Goal: Task Accomplishment & Management: Use online tool/utility

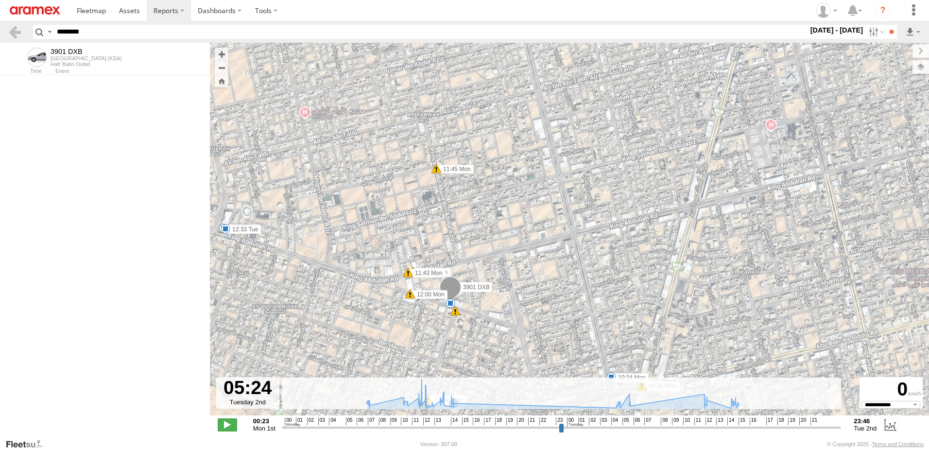
select select "**********"
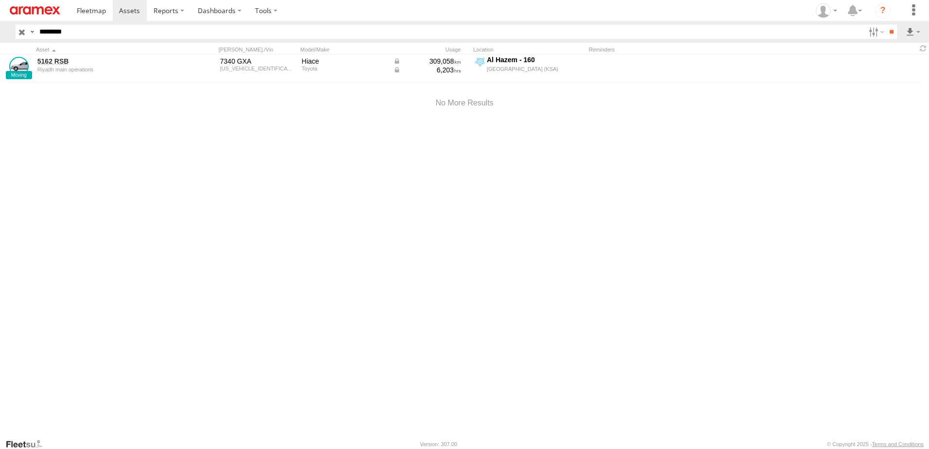
click at [26, 33] on input "button" at bounding box center [22, 32] width 13 height 14
click at [60, 34] on input "********" at bounding box center [449, 32] width 829 height 14
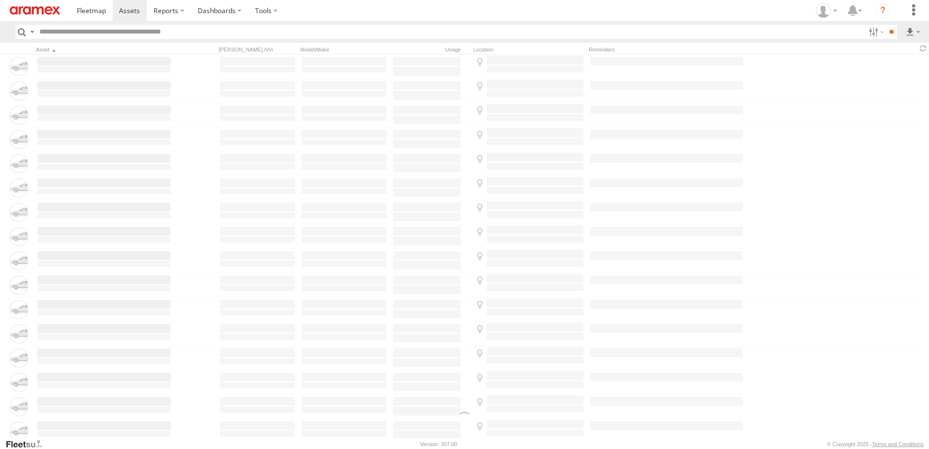
paste input "********"
type input "********"
click at [885, 25] on input "**" at bounding box center [890, 32] width 11 height 14
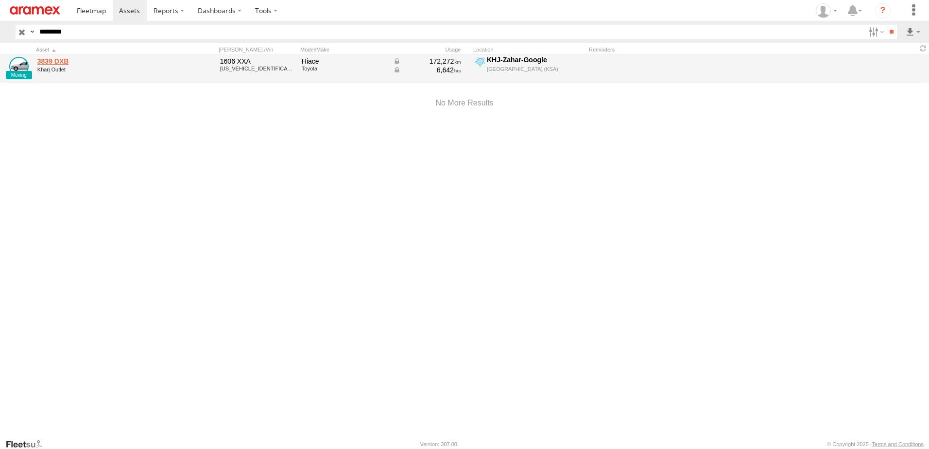
click at [51, 62] on link "3839 DXB" at bounding box center [103, 61] width 133 height 9
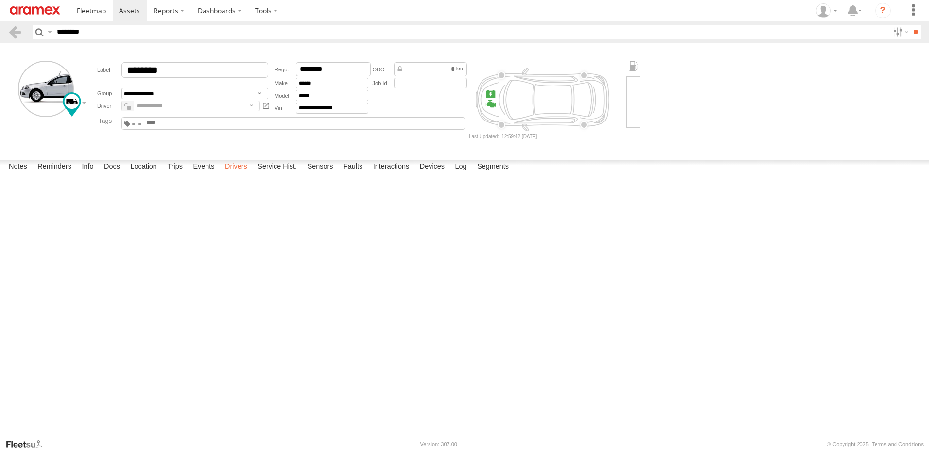
click at [244, 174] on label "Drivers" at bounding box center [236, 167] width 32 height 14
click at [126, 16] on link at bounding box center [130, 10] width 34 height 21
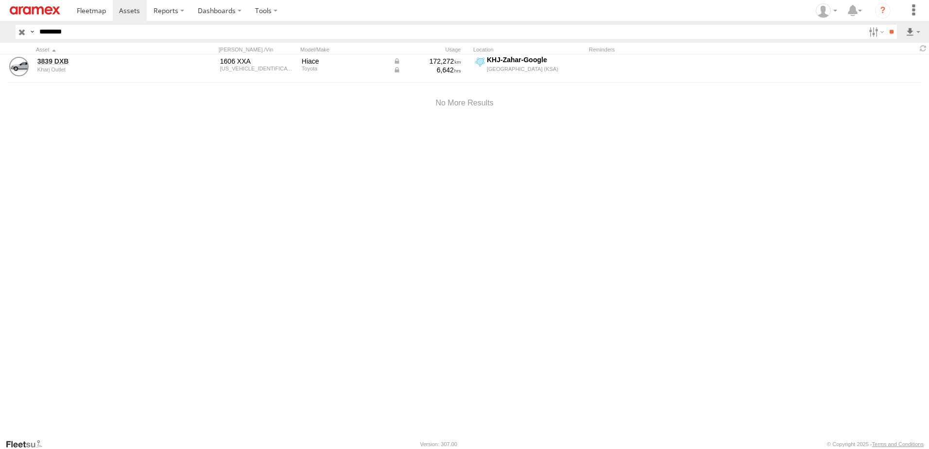
click at [19, 34] on input "button" at bounding box center [22, 32] width 13 height 14
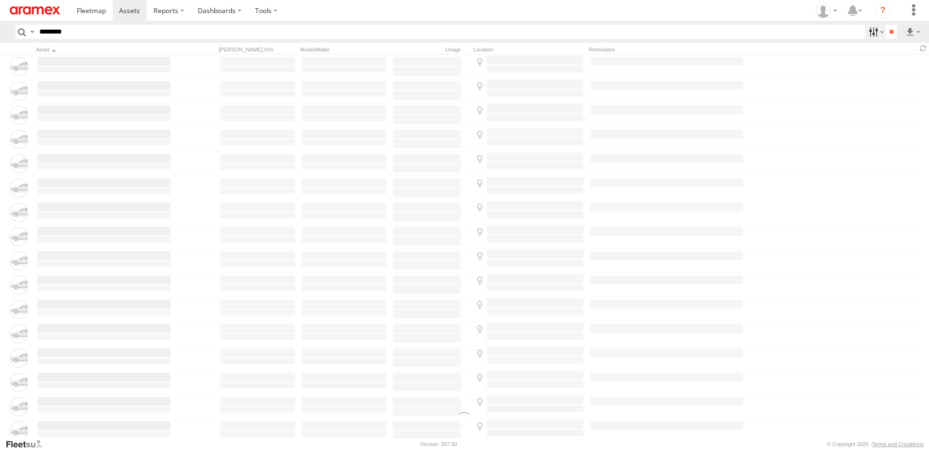
click at [864, 33] on label at bounding box center [874, 32] width 21 height 14
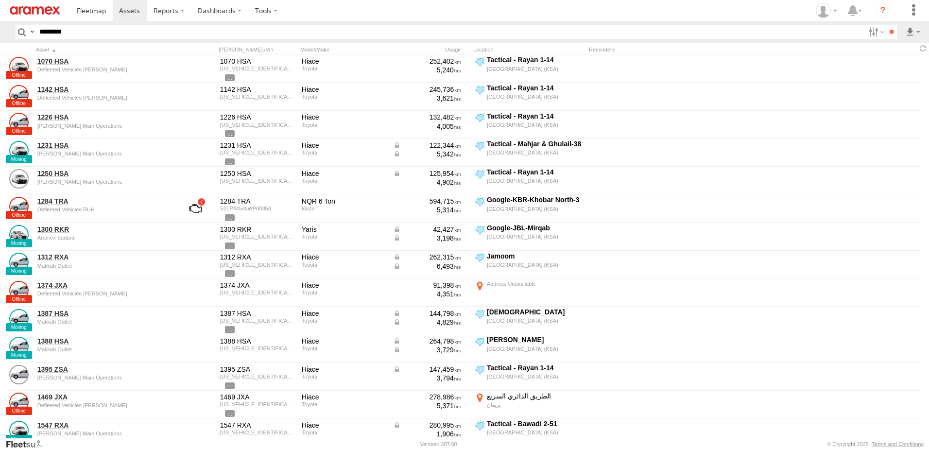
drag, startPoint x: 846, startPoint y: 89, endPoint x: 841, endPoint y: 94, distance: 6.5
click at [0, 0] on span "Review" at bounding box center [0, 0] width 0 height 0
click at [0, 0] on span "Investigate" at bounding box center [0, 0] width 0 height 0
drag, startPoint x: 841, startPoint y: 94, endPoint x: 836, endPoint y: 103, distance: 9.8
click at [0, 0] on span "Offline" at bounding box center [0, 0] width 0 height 0
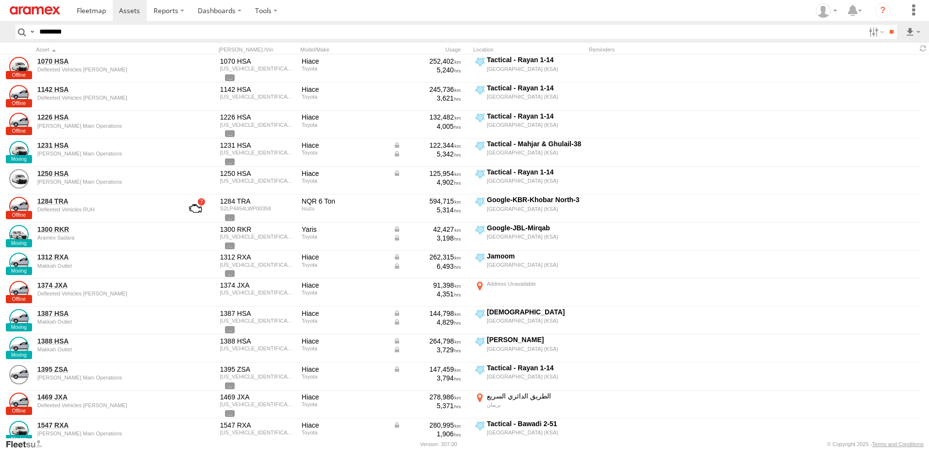
click at [0, 0] on span "Investigate" at bounding box center [0, 0] width 0 height 0
click at [0, 0] on span "Not Deployed" at bounding box center [0, 0] width 0 height 0
click at [0, 0] on span "Disabled" at bounding box center [0, 0] width 0 height 0
click at [0, 0] on label at bounding box center [0, 0] width 0 height 0
click at [0, 0] on div "RUH - [GEOGRAPHIC_DATA]" at bounding box center [0, 0] width 0 height 0
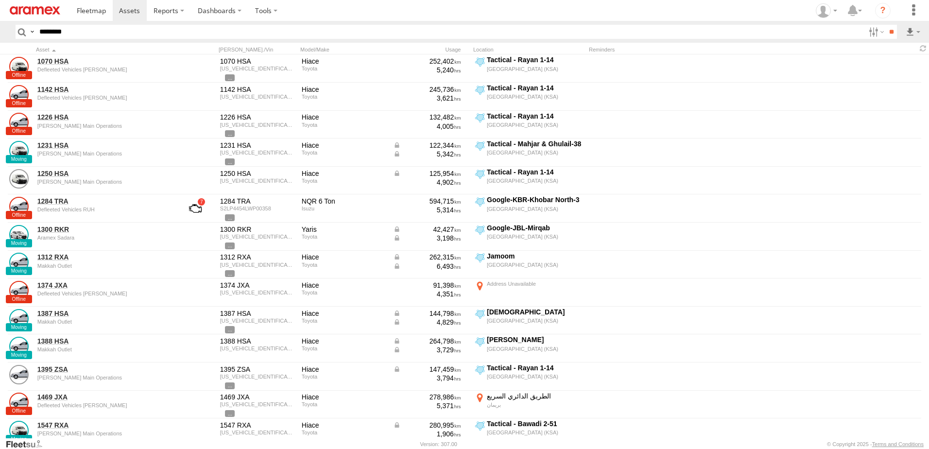
click at [0, 0] on label at bounding box center [0, 0] width 0 height 0
click at [0, 0] on span "RUH - [GEOGRAPHIC_DATA]" at bounding box center [0, 0] width 0 height 0
click at [0, 0] on span "[PERSON_NAME]" at bounding box center [0, 0] width 0 height 0
drag, startPoint x: 70, startPoint y: 137, endPoint x: 116, endPoint y: 140, distance: 46.2
click at [0, 0] on span "Defleeted Vehicles RUH" at bounding box center [0, 0] width 0 height 0
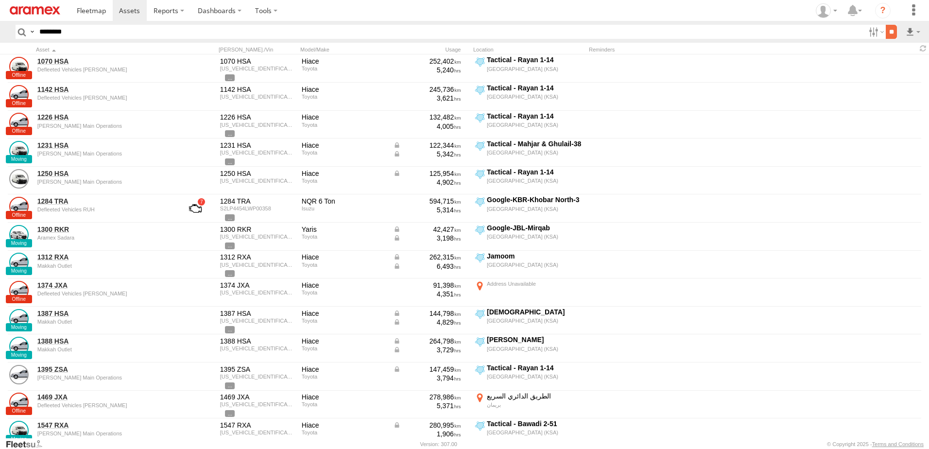
click at [885, 29] on input "**" at bounding box center [890, 32] width 11 height 14
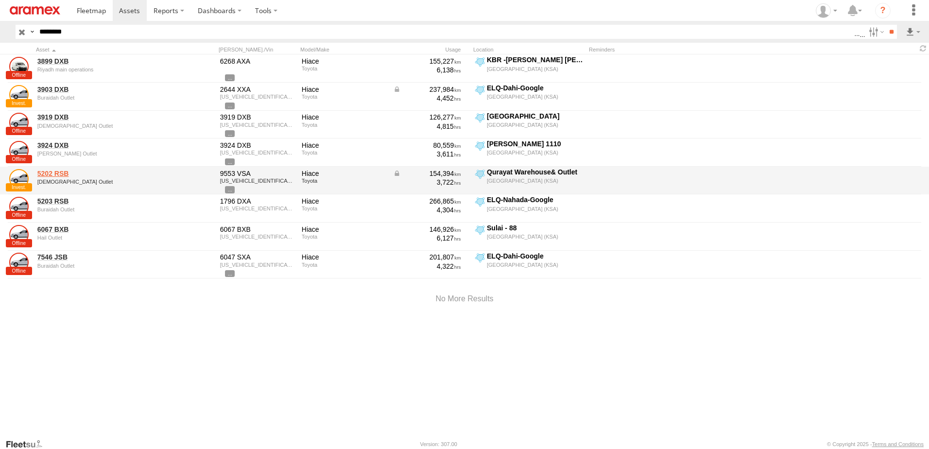
click at [65, 174] on link "5202 RSB" at bounding box center [103, 173] width 133 height 9
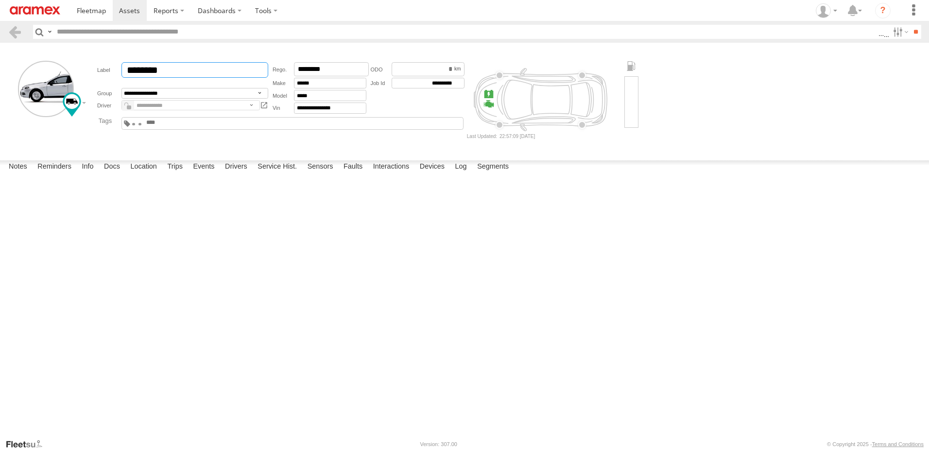
click at [181, 69] on input "********" at bounding box center [194, 70] width 147 height 16
drag, startPoint x: 283, startPoint y: 16, endPoint x: 286, endPoint y: 22, distance: 6.8
click at [283, 18] on section at bounding box center [498, 10] width 856 height 21
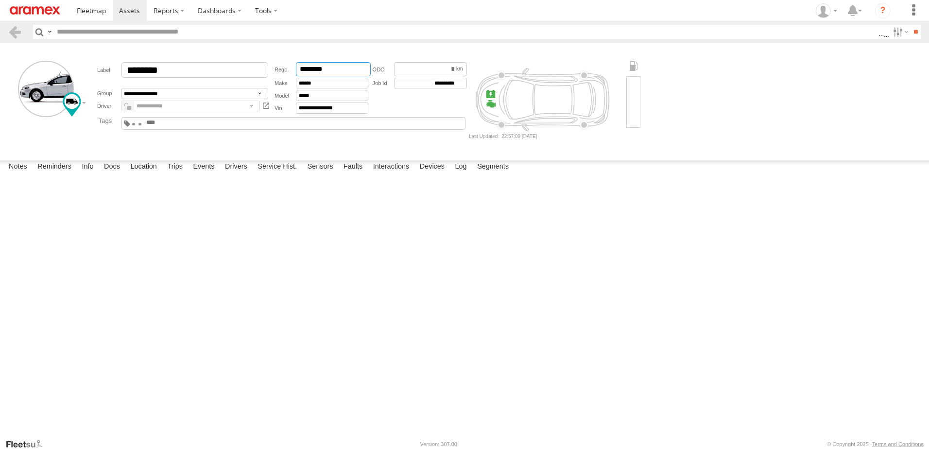
click at [354, 69] on input "********" at bounding box center [333, 69] width 75 height 14
click at [438, 174] on label "Devices" at bounding box center [432, 167] width 34 height 14
click at [0, 0] on div at bounding box center [0, 0] width 0 height 0
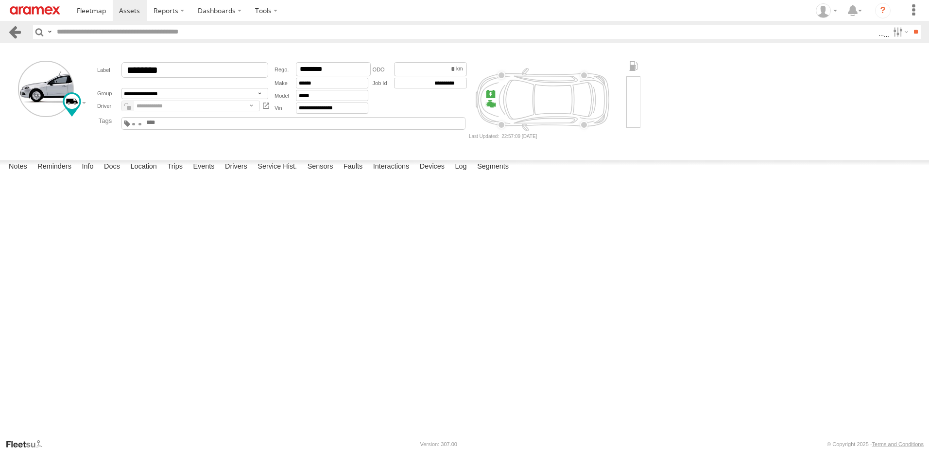
click at [18, 32] on link at bounding box center [15, 32] width 14 height 14
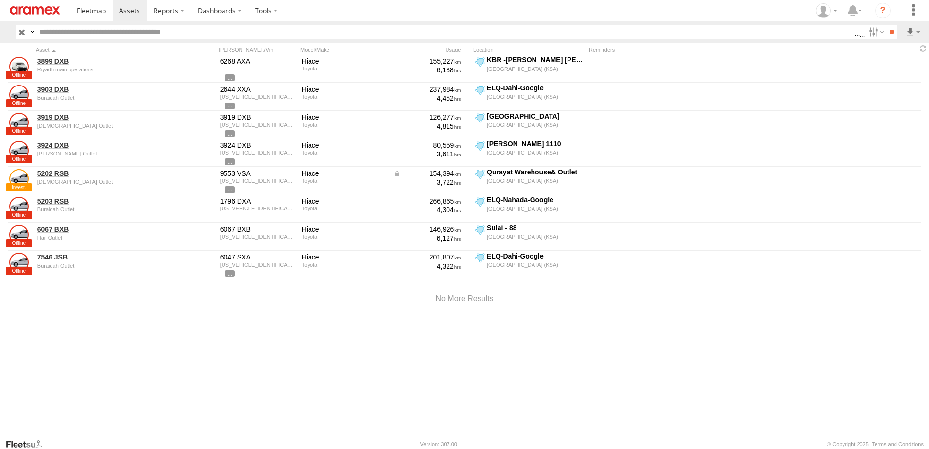
drag, startPoint x: 143, startPoint y: 309, endPoint x: 132, endPoint y: 285, distance: 27.4
click at [143, 309] on div at bounding box center [464, 298] width 929 height 41
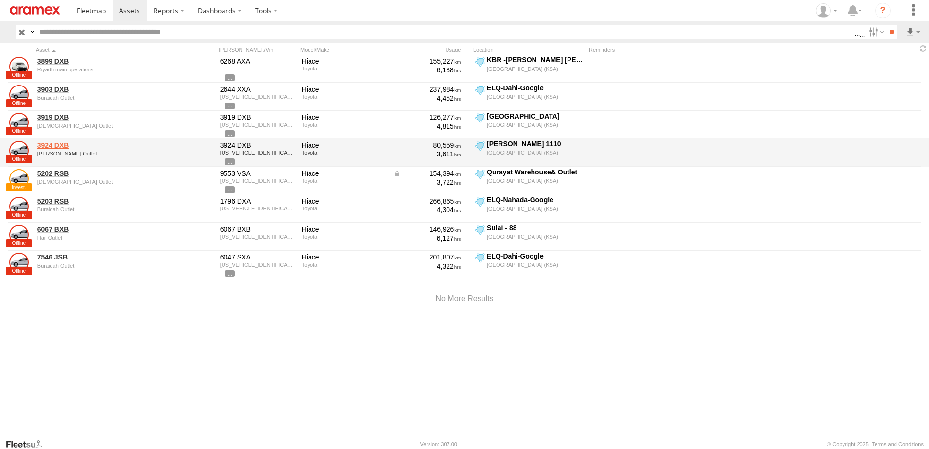
click at [57, 146] on link "3924 DXB" at bounding box center [103, 145] width 133 height 9
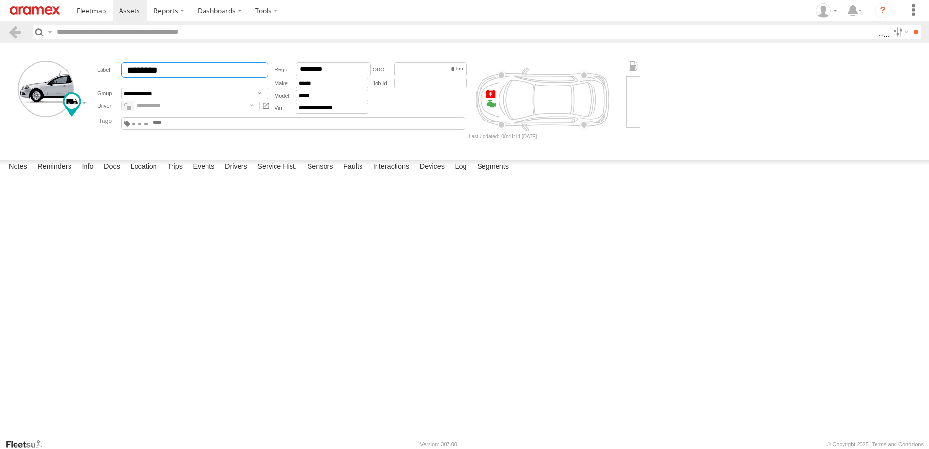
click at [221, 70] on input "********" at bounding box center [194, 70] width 147 height 16
drag, startPoint x: 93, startPoint y: 181, endPoint x: 69, endPoint y: 161, distance: 31.3
click at [0, 0] on textarea at bounding box center [0, 0] width 0 height 0
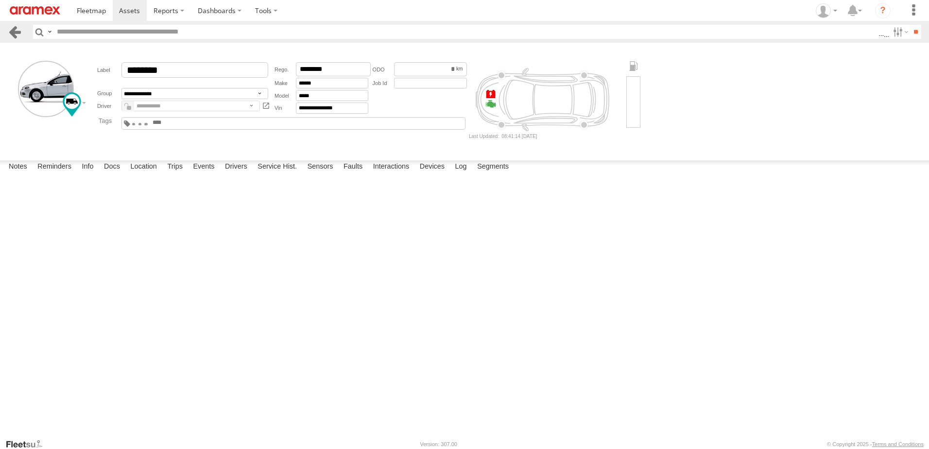
click at [13, 28] on link at bounding box center [15, 32] width 14 height 14
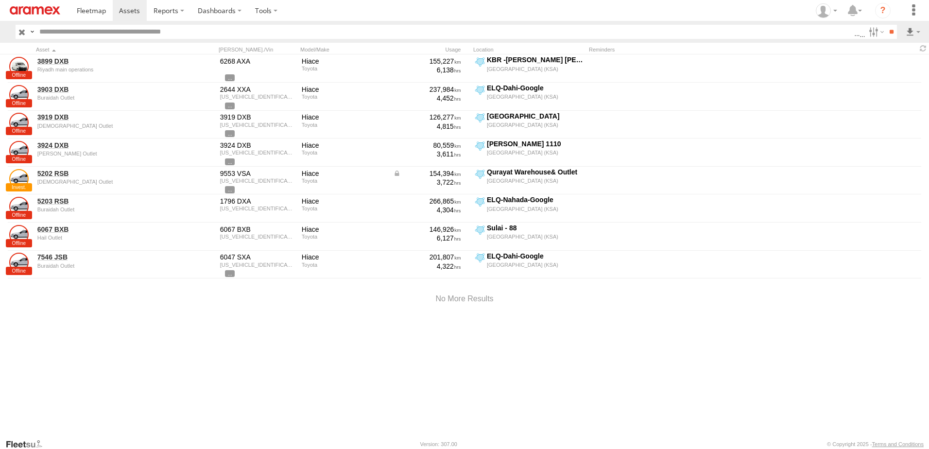
click at [260, 352] on div "3899 DXB Riyadh main operations 6268 AXA Hiace Toyota 155,227 6,138 KBR -Al Har…" at bounding box center [464, 246] width 929 height 384
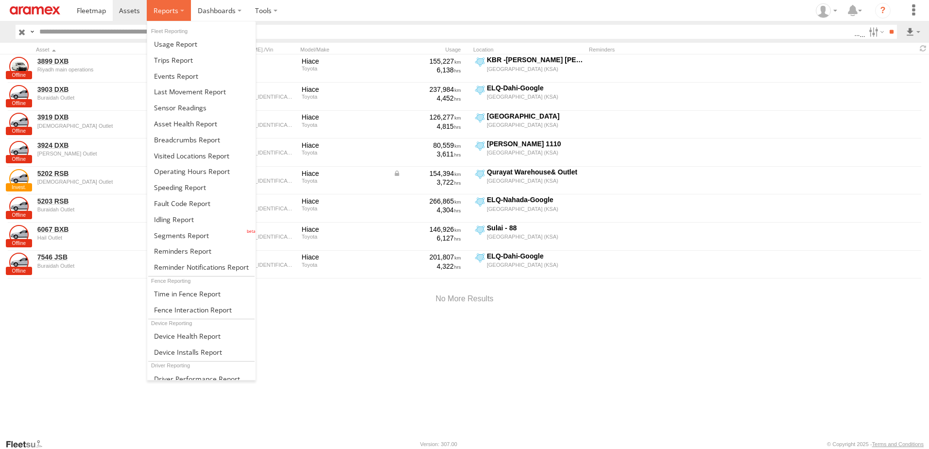
click at [170, 3] on label at bounding box center [169, 10] width 44 height 21
click at [192, 222] on span at bounding box center [174, 219] width 40 height 9
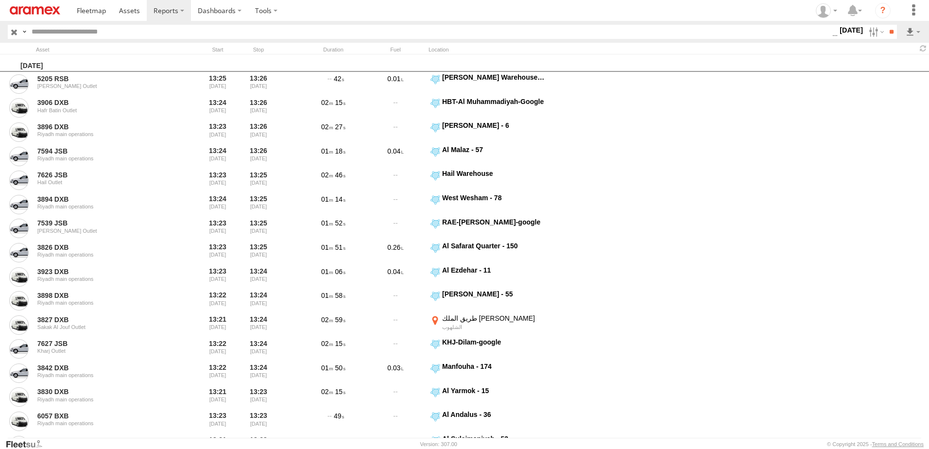
click at [837, 29] on label "[DATE]" at bounding box center [850, 30] width 27 height 11
click at [0, 0] on label at bounding box center [0, 0] width 0 height 0
click at [0, 0] on span "> 10min" at bounding box center [0, 0] width 0 height 0
click at [897, 38] on div "Search Query Asset ID Asset Label Registration Manufacturer Model VIN" at bounding box center [464, 32] width 913 height 14
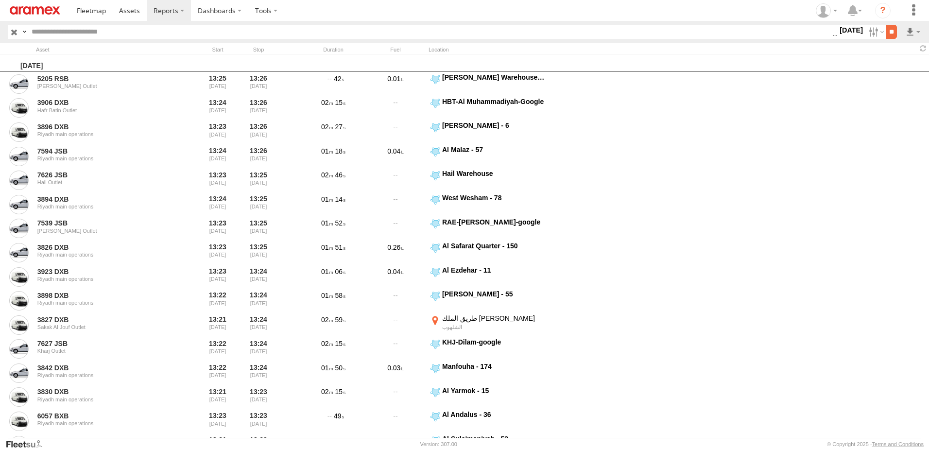
click at [887, 32] on input "**" at bounding box center [890, 32] width 11 height 14
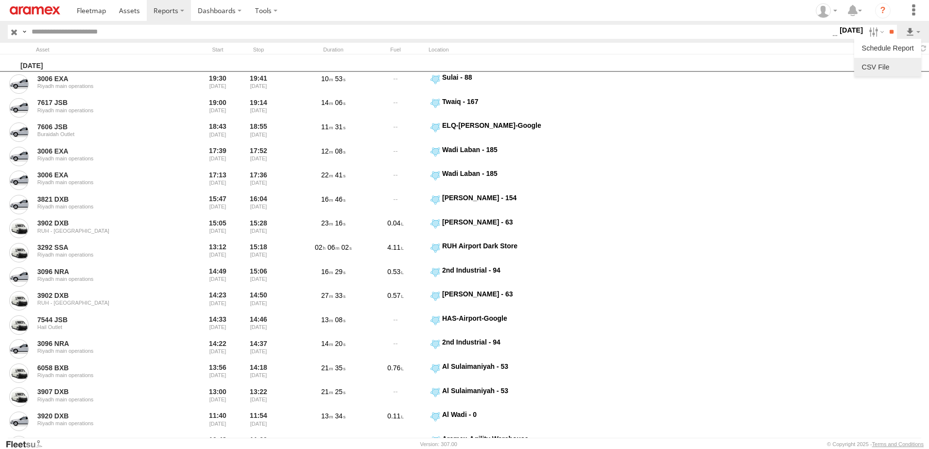
click at [909, 62] on link at bounding box center [887, 67] width 59 height 15
